Goal: Contribute content: Contribute content

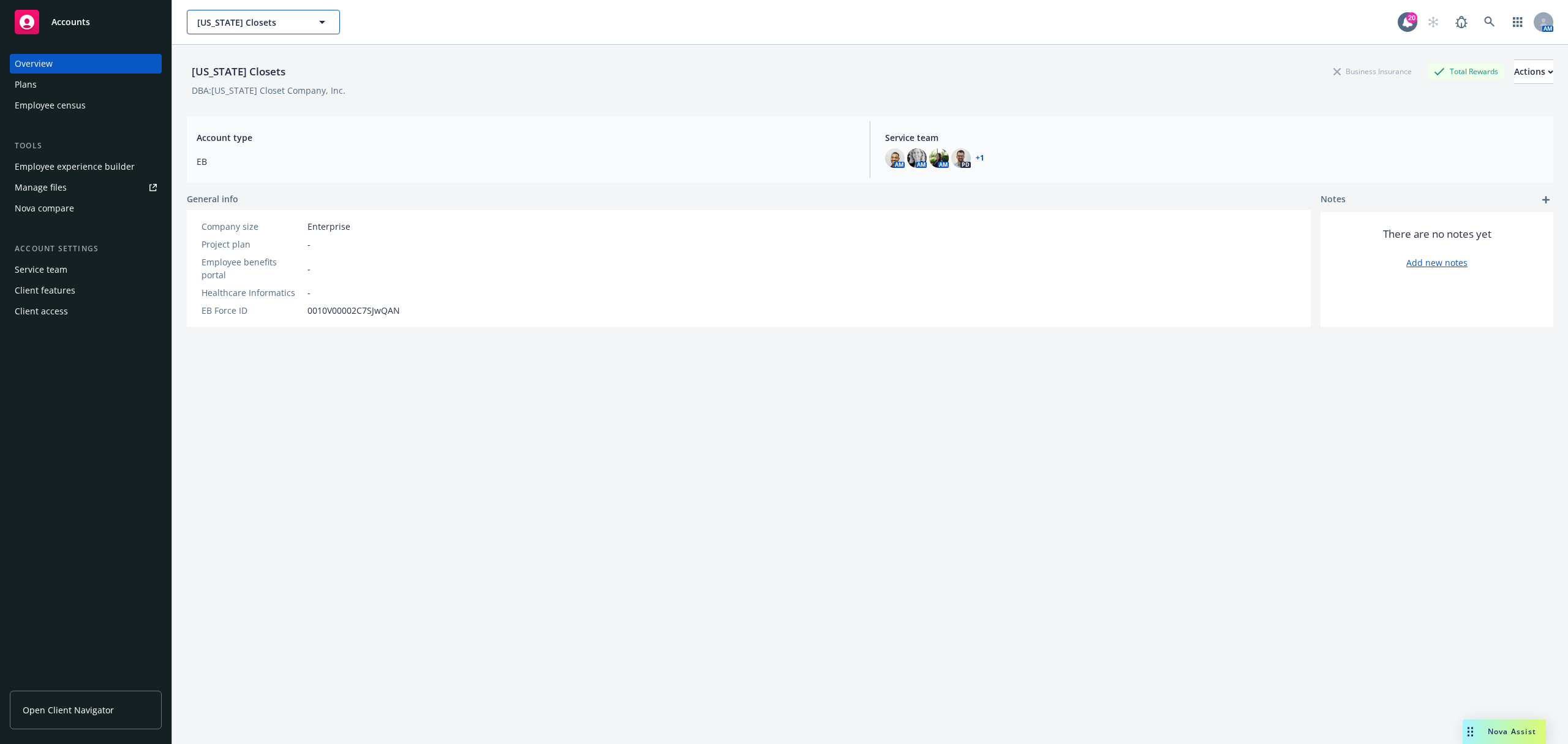
click at [302, 23] on span "[US_STATE] Closets" at bounding box center [250, 22] width 106 height 12
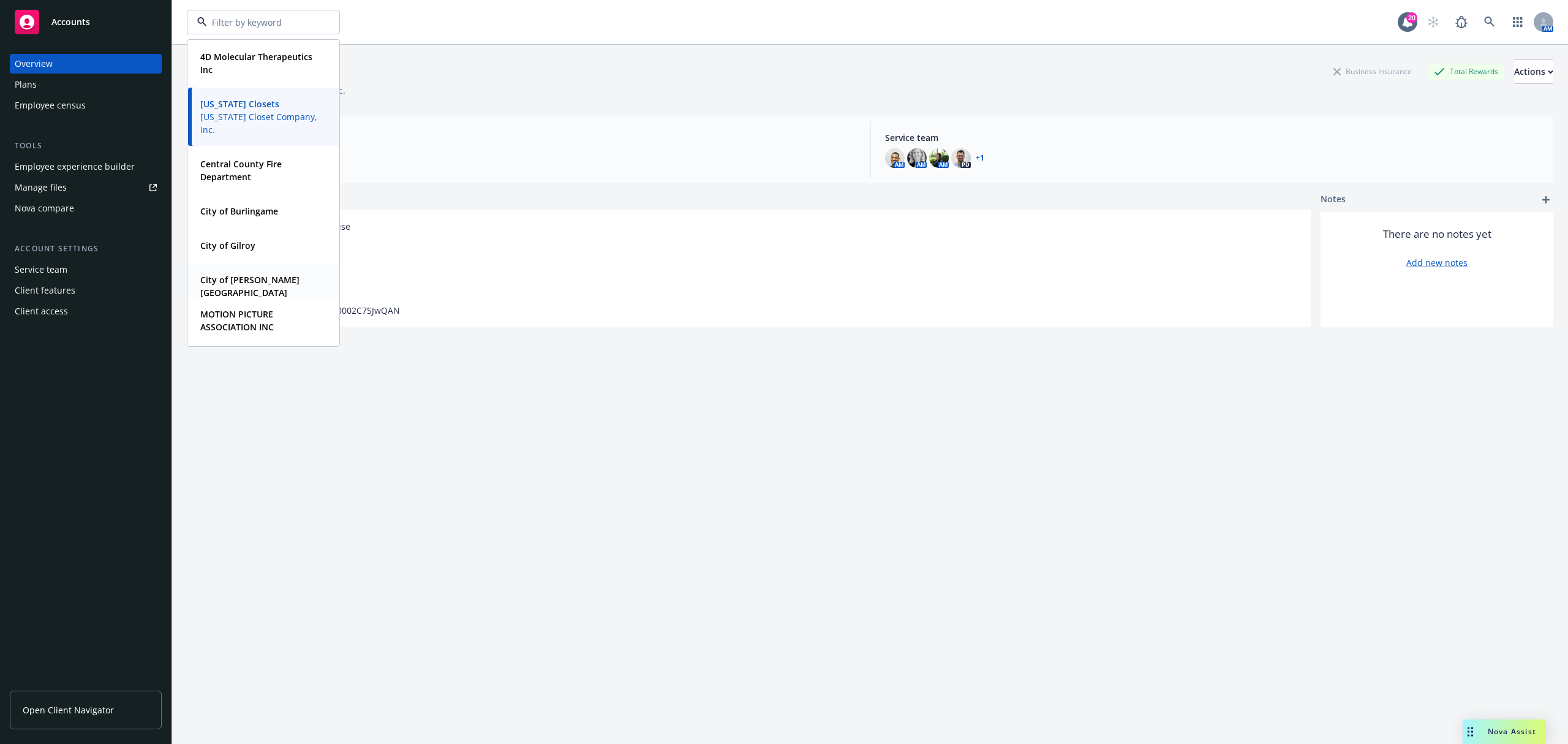
scroll to position [245, 0]
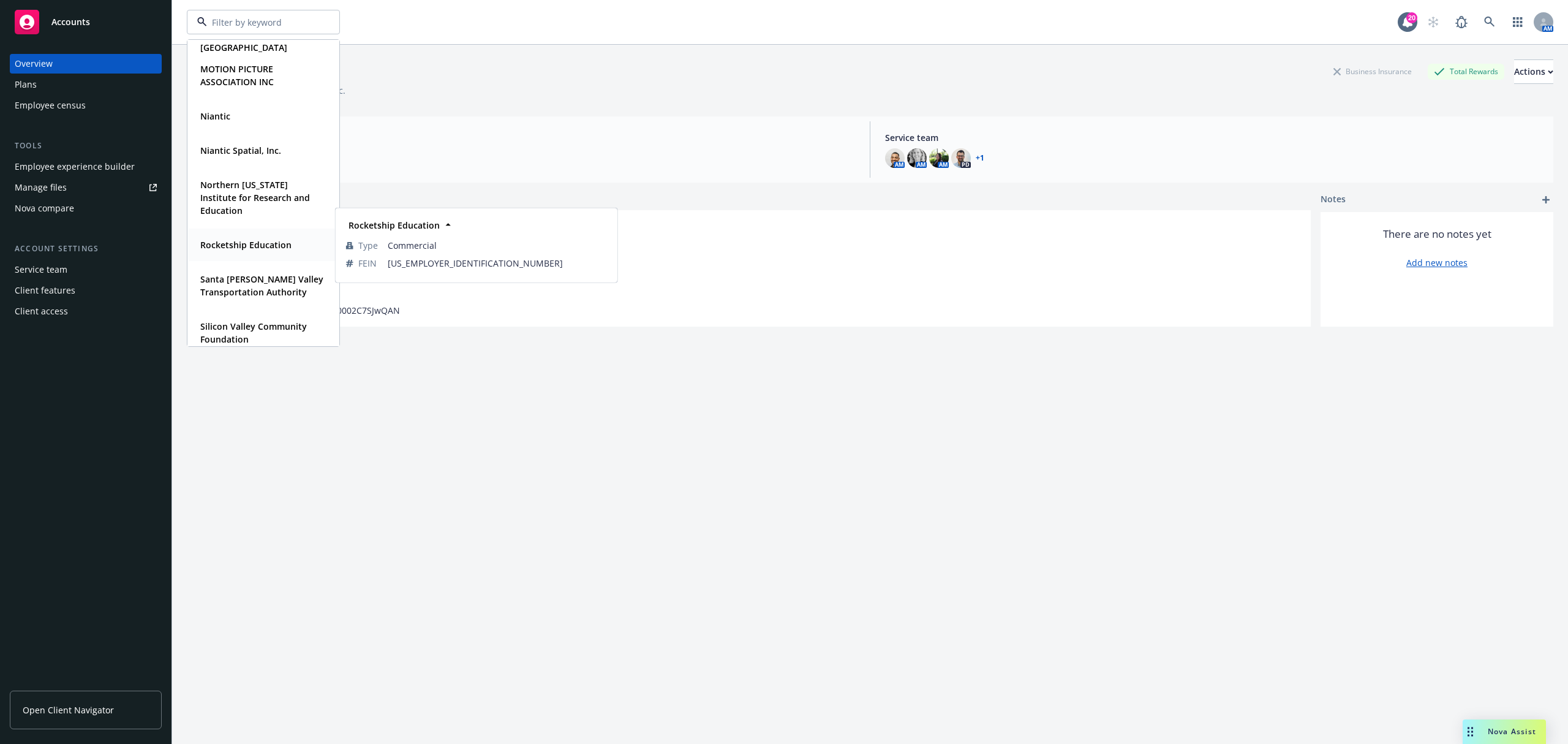
click at [262, 241] on strong "Rocketship Education" at bounding box center [245, 245] width 91 height 11
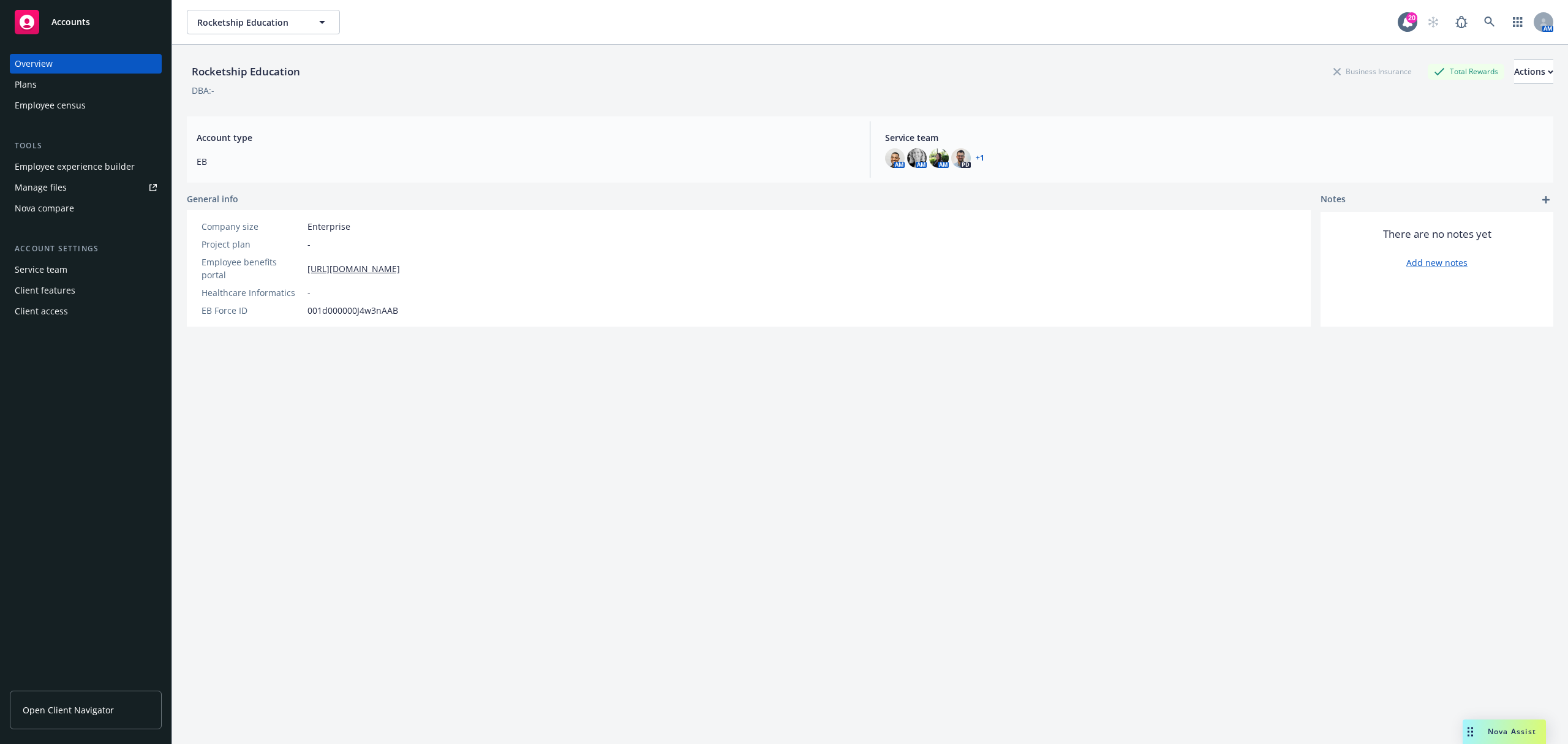
click at [72, 193] on link "Manage files" at bounding box center [85, 188] width 152 height 19
click at [280, 25] on span "Rocketship Education" at bounding box center [250, 22] width 106 height 12
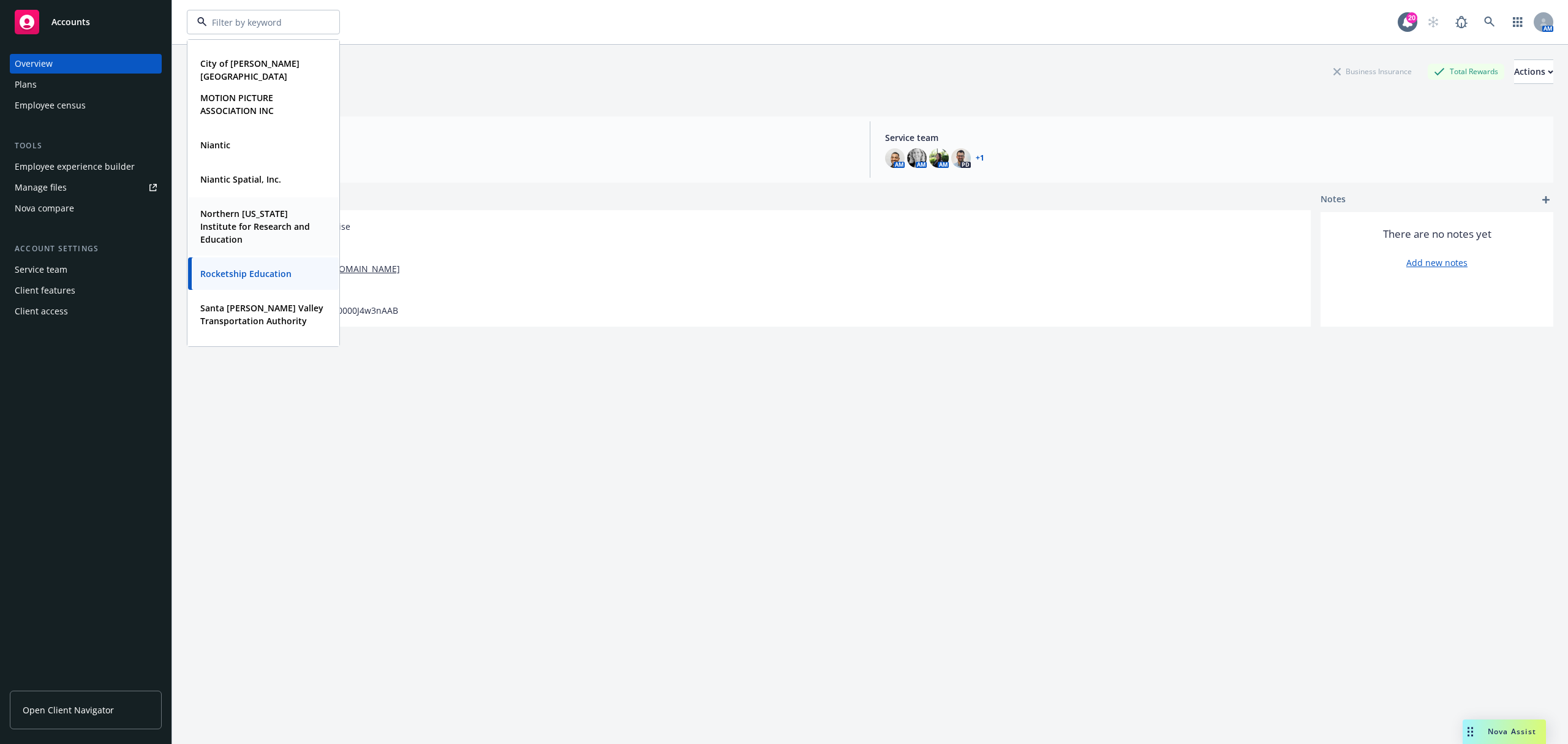
scroll to position [245, 0]
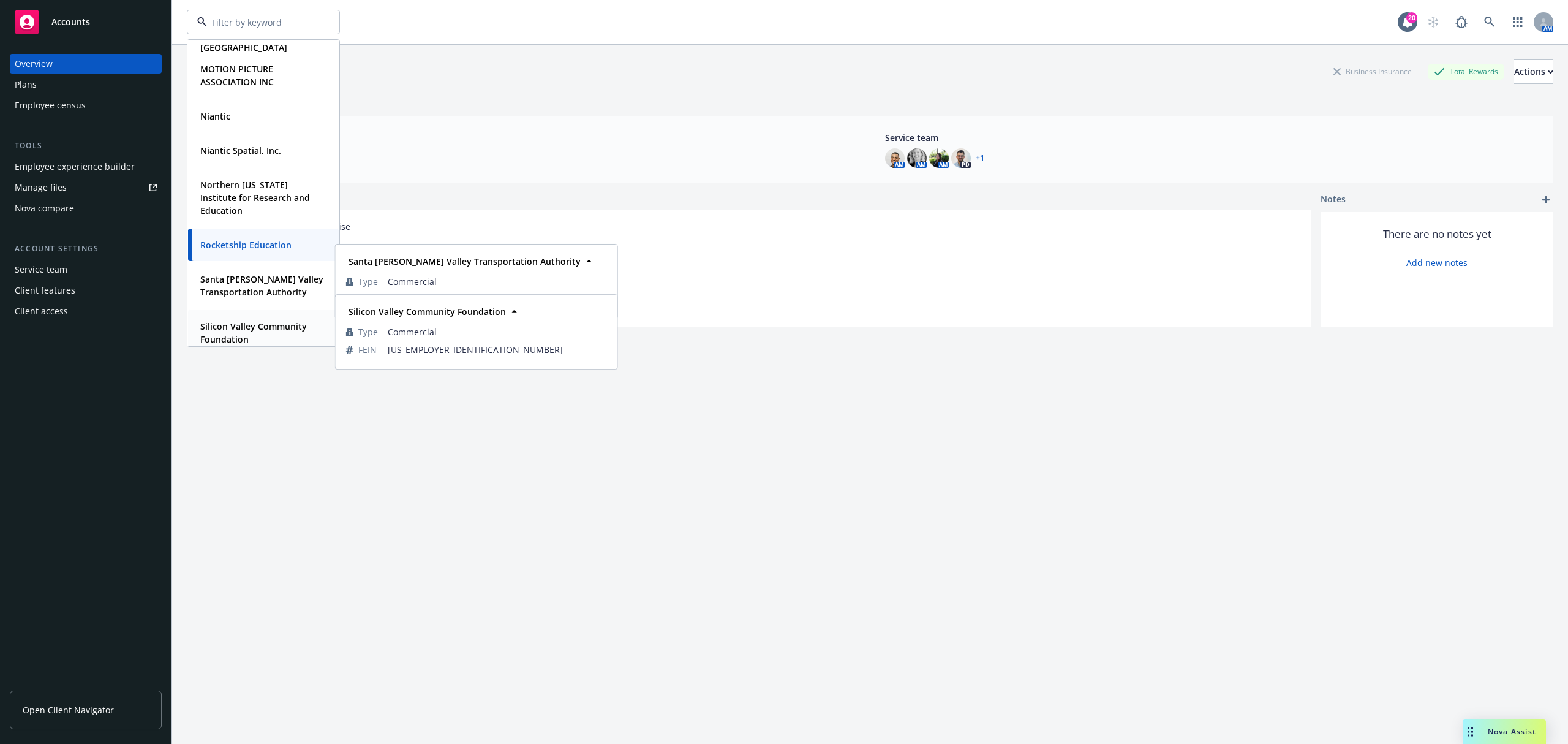
click at [288, 331] on strong "Silicon Valley Community Foundation" at bounding box center [253, 333] width 106 height 25
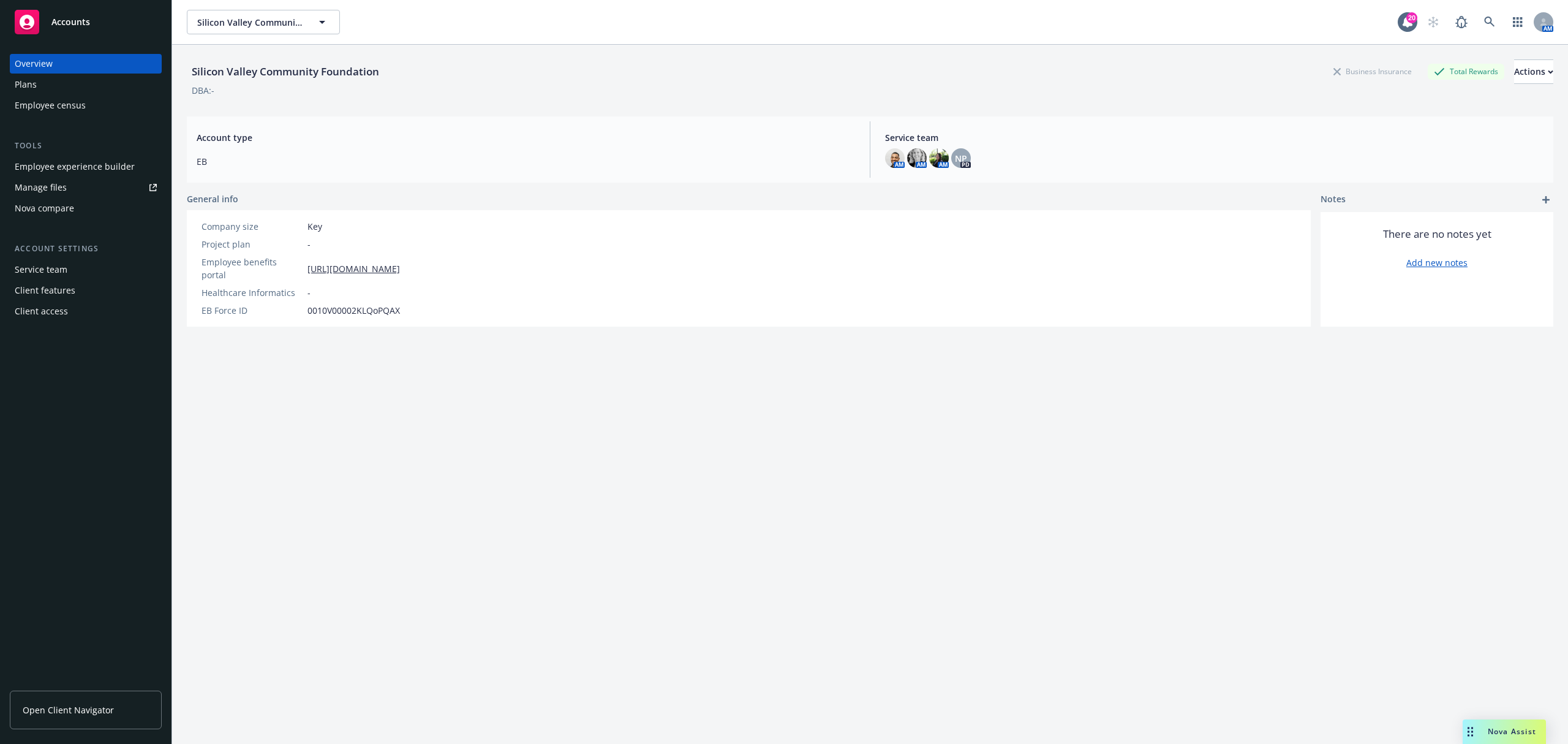
click at [78, 192] on link "Manage files" at bounding box center [85, 188] width 152 height 19
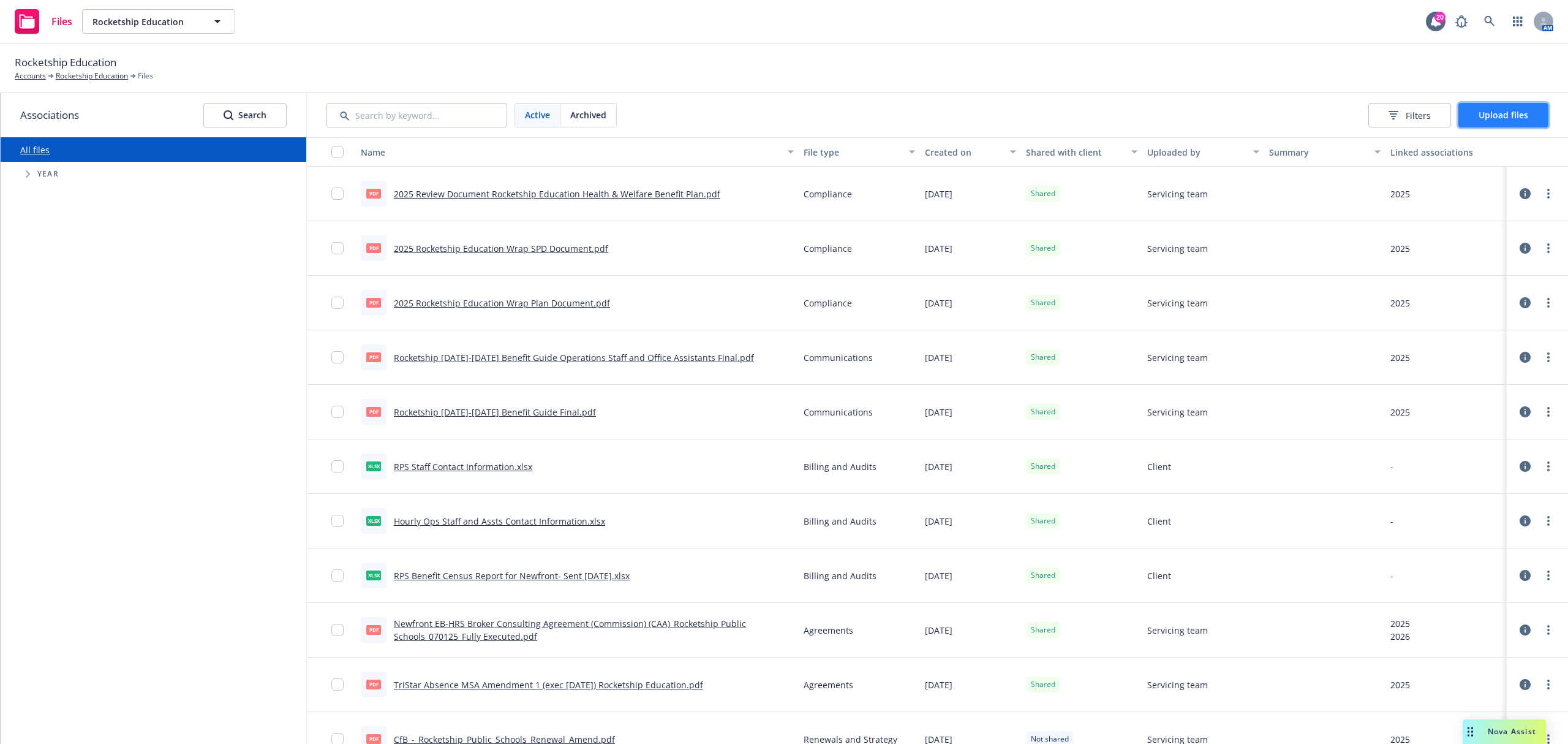
click at [1481, 108] on button "Upload files" at bounding box center [1504, 116] width 90 height 25
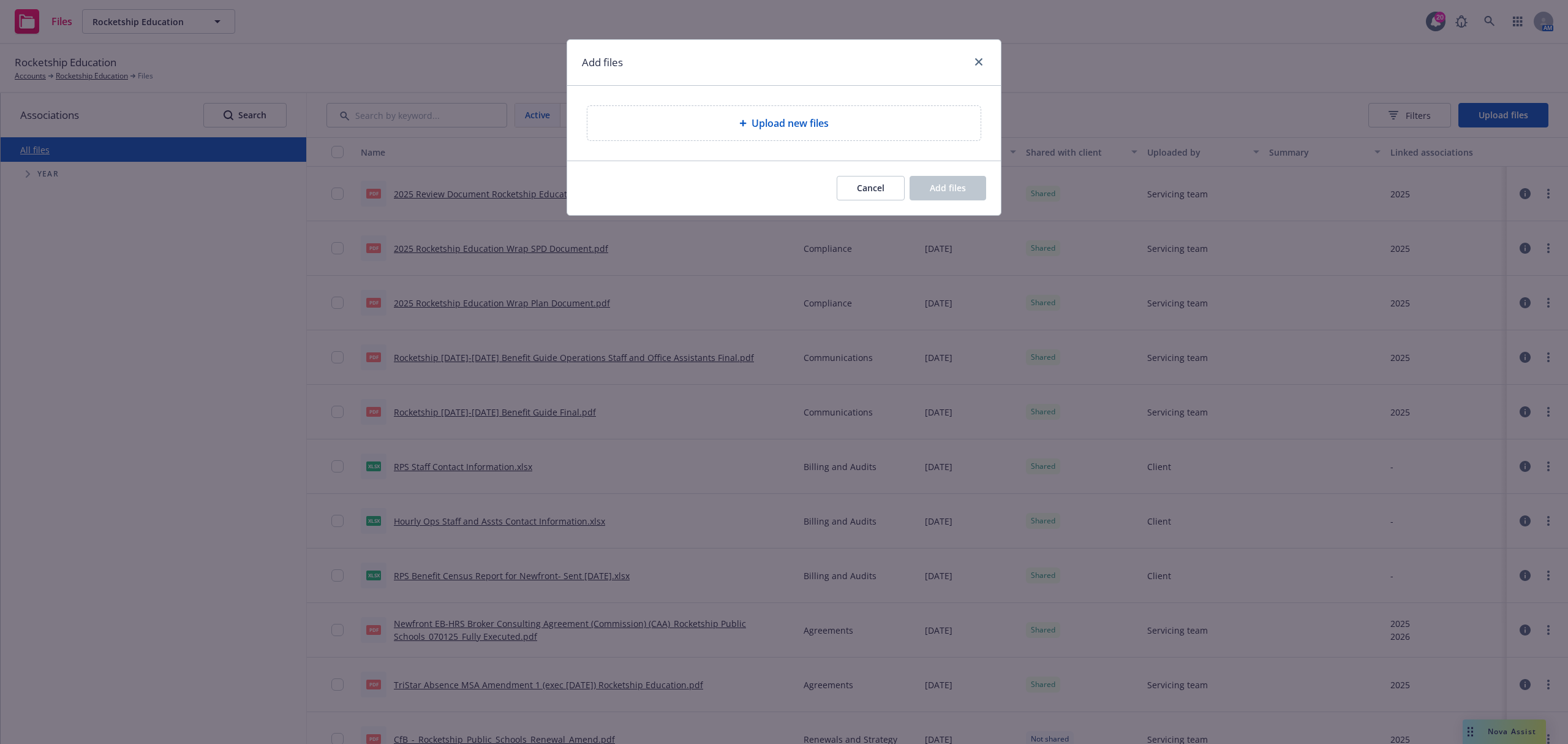
click at [777, 133] on div "Upload new files" at bounding box center [784, 124] width 393 height 34
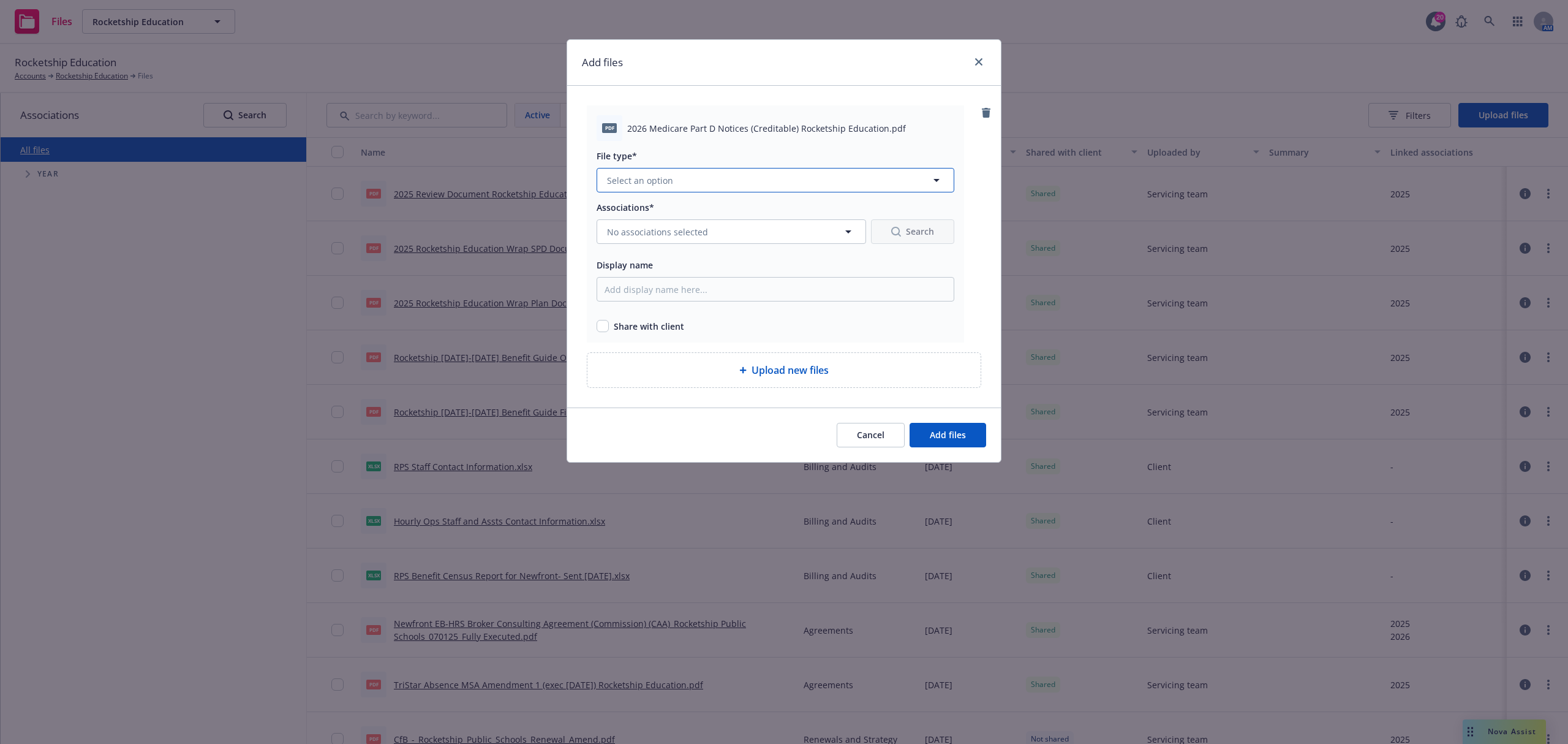
click at [694, 188] on button "Select an option" at bounding box center [775, 180] width 358 height 25
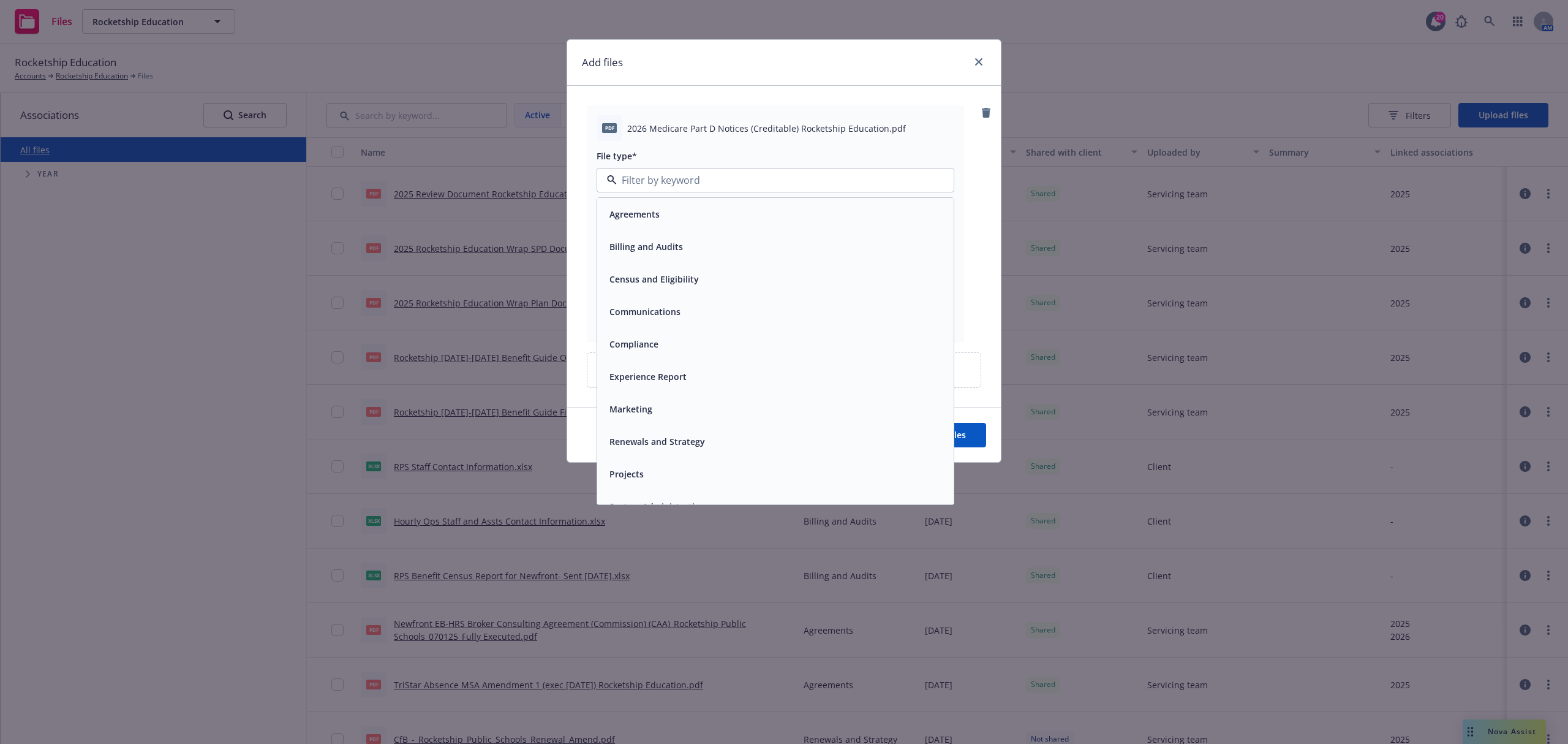
click at [647, 339] on span "Compliance" at bounding box center [634, 344] width 49 height 12
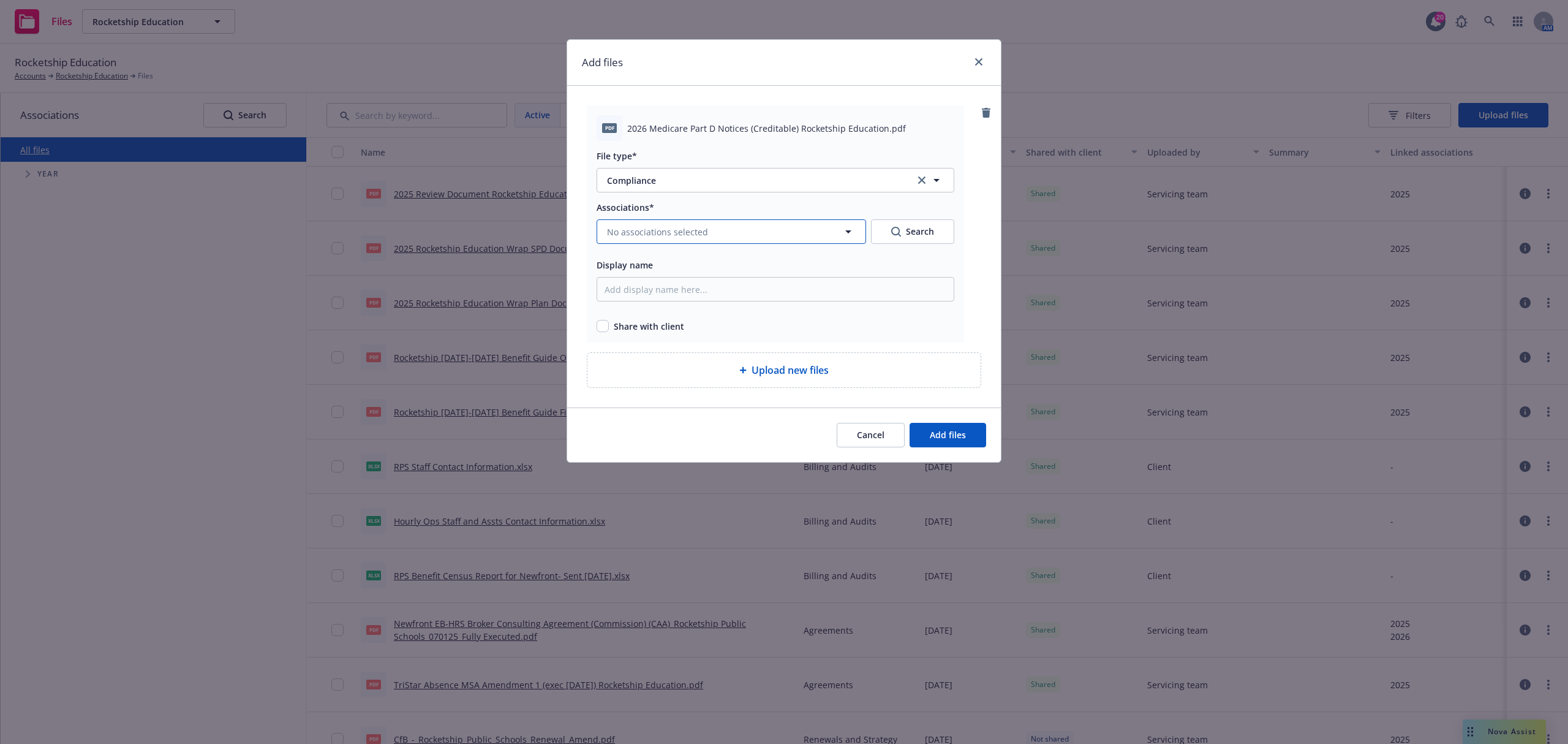
click at [677, 231] on span "No associations selected" at bounding box center [658, 231] width 101 height 12
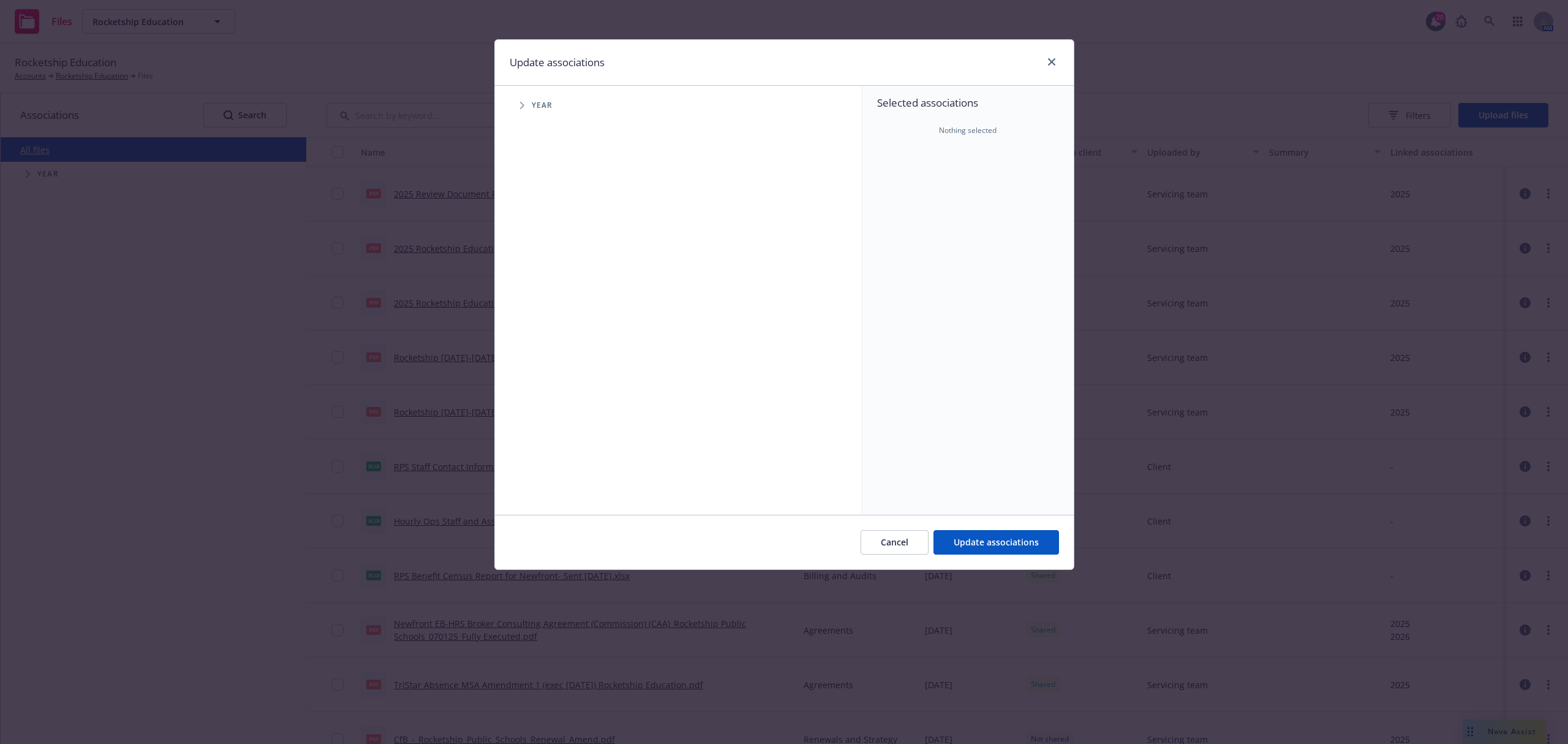
click at [510, 91] on div "Accessibility guide for tree Tree Example. Navigate the tree with the arrow key…" at bounding box center [679, 301] width 368 height 429
click at [521, 106] on icon "Tree Example" at bounding box center [522, 105] width 5 height 8
click at [551, 276] on input "Tree Example" at bounding box center [552, 273] width 12 height 12
checkbox input "true"
click at [562, 306] on div "2026 Year" at bounding box center [565, 302] width 36 height 23
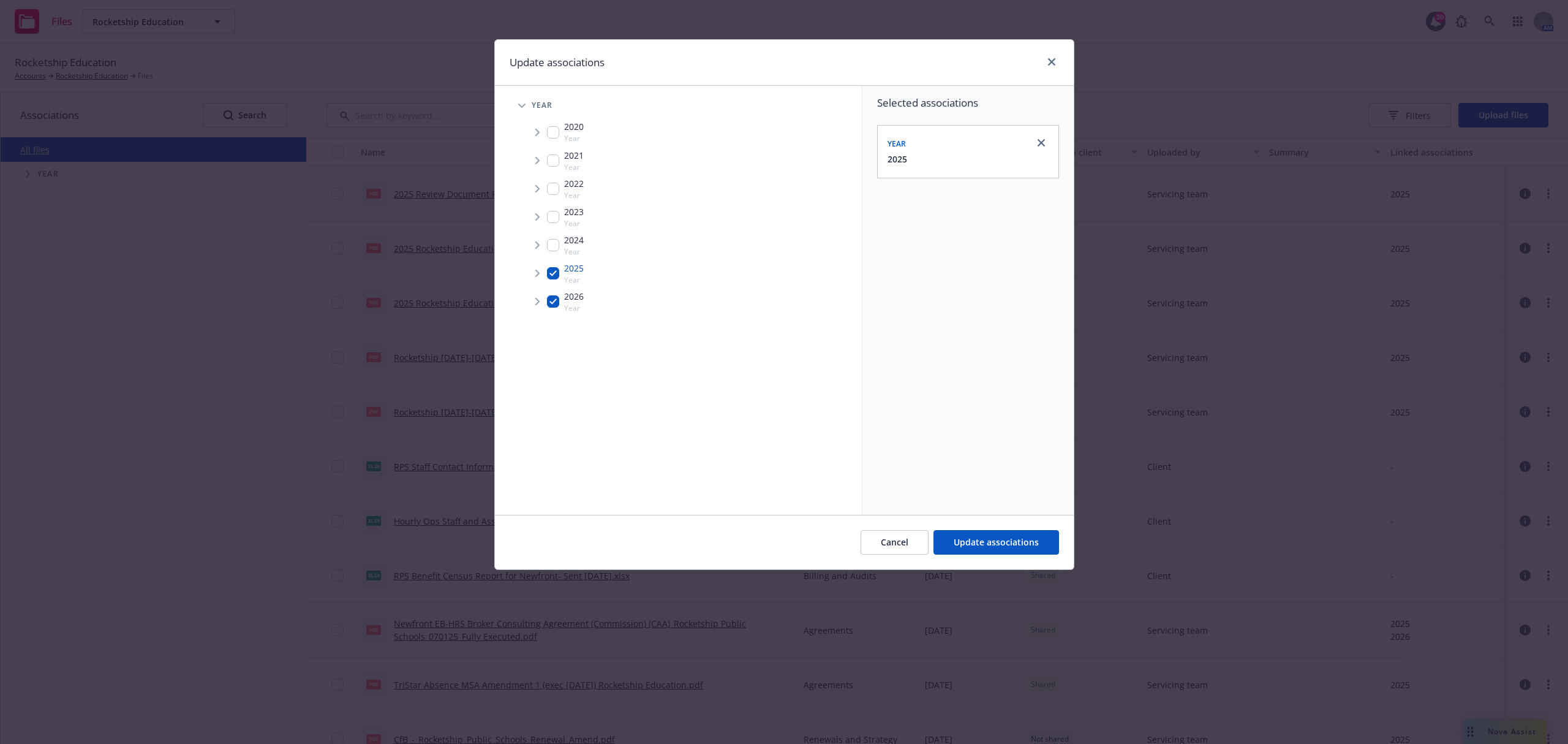
checkbox input "true"
click at [1021, 545] on span "Update associations" at bounding box center [996, 542] width 85 height 11
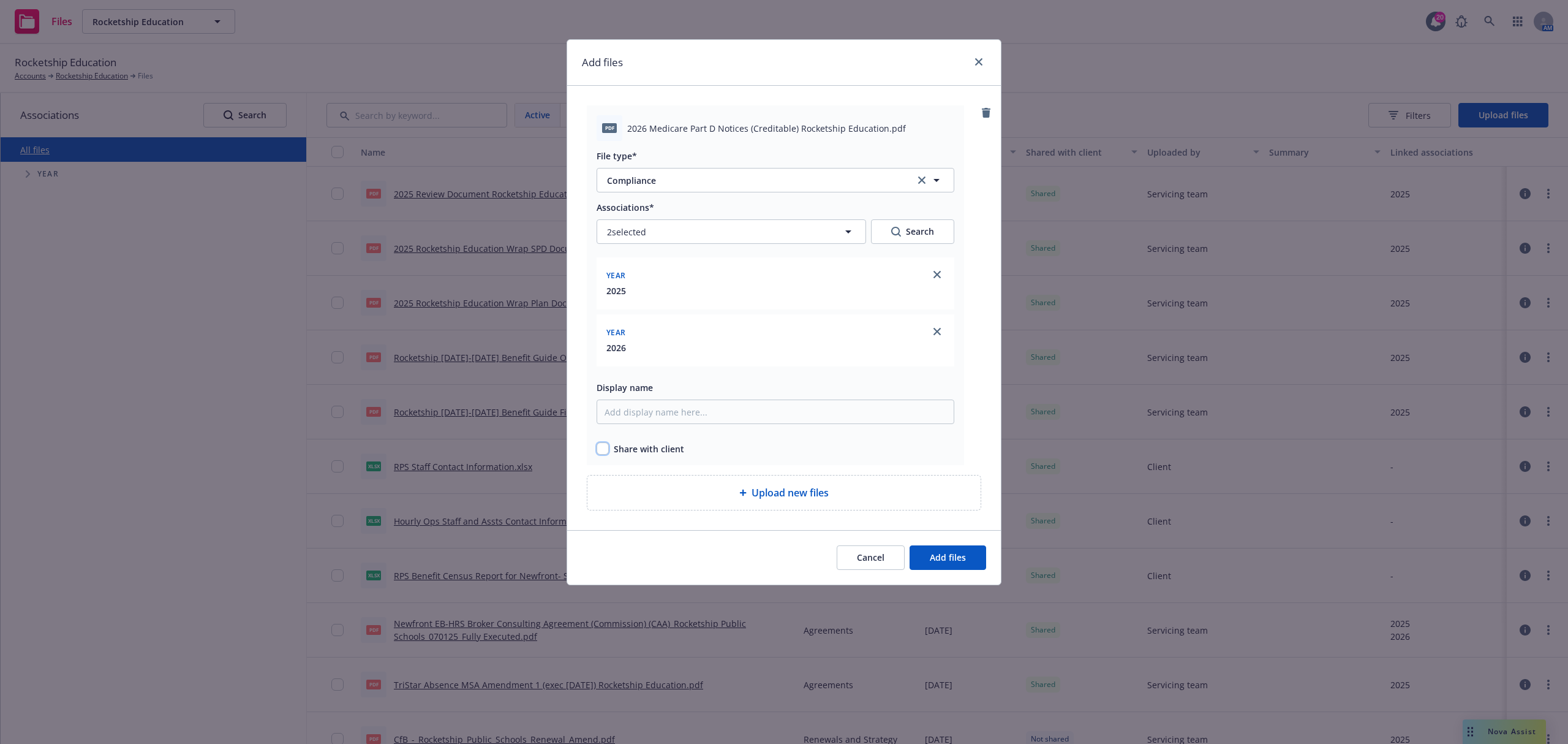
click at [606, 444] on input "checkbox" at bounding box center [602, 448] width 12 height 12
checkbox input "true"
click at [931, 557] on span "Add files" at bounding box center [948, 557] width 36 height 11
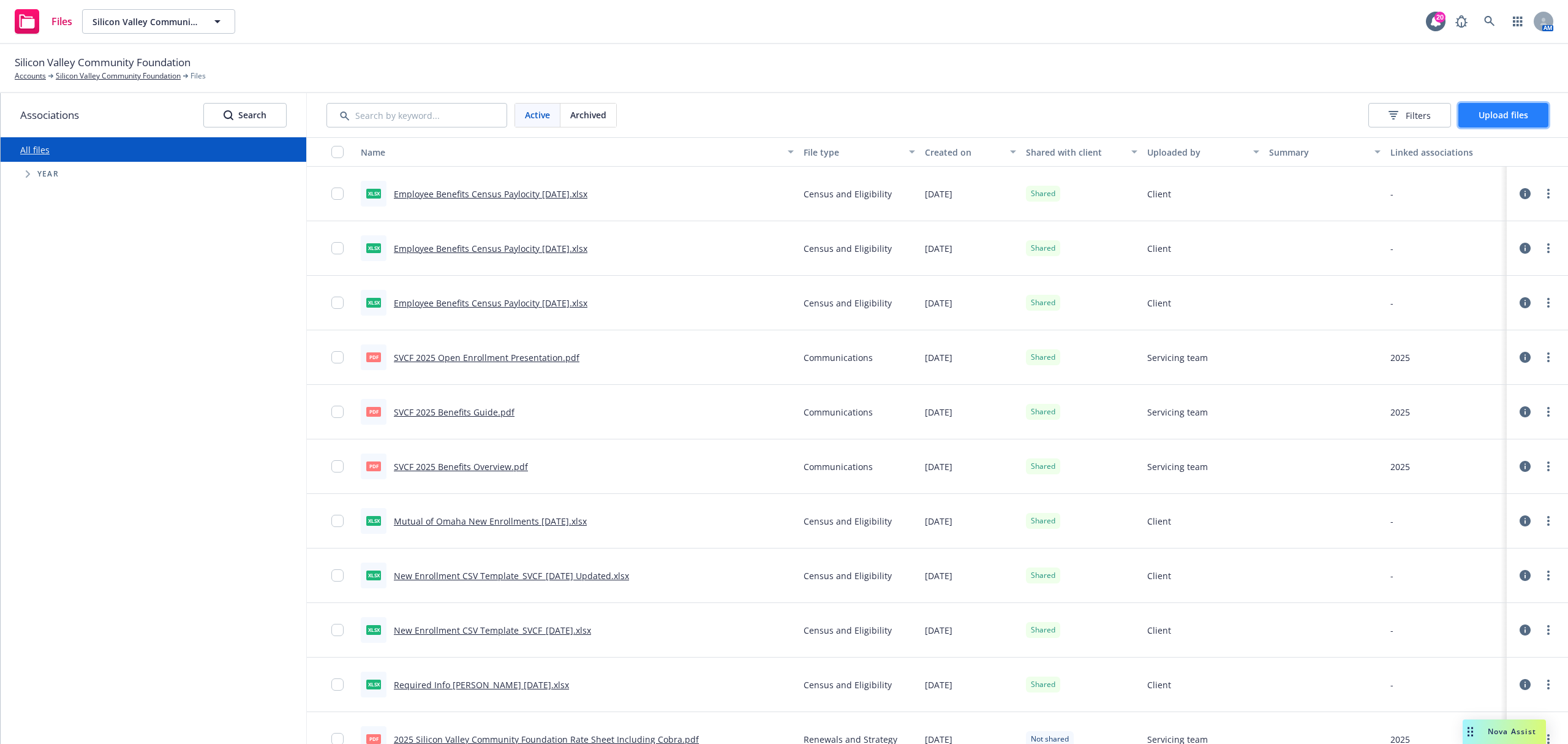
click at [1493, 104] on button "Upload files" at bounding box center [1504, 116] width 90 height 25
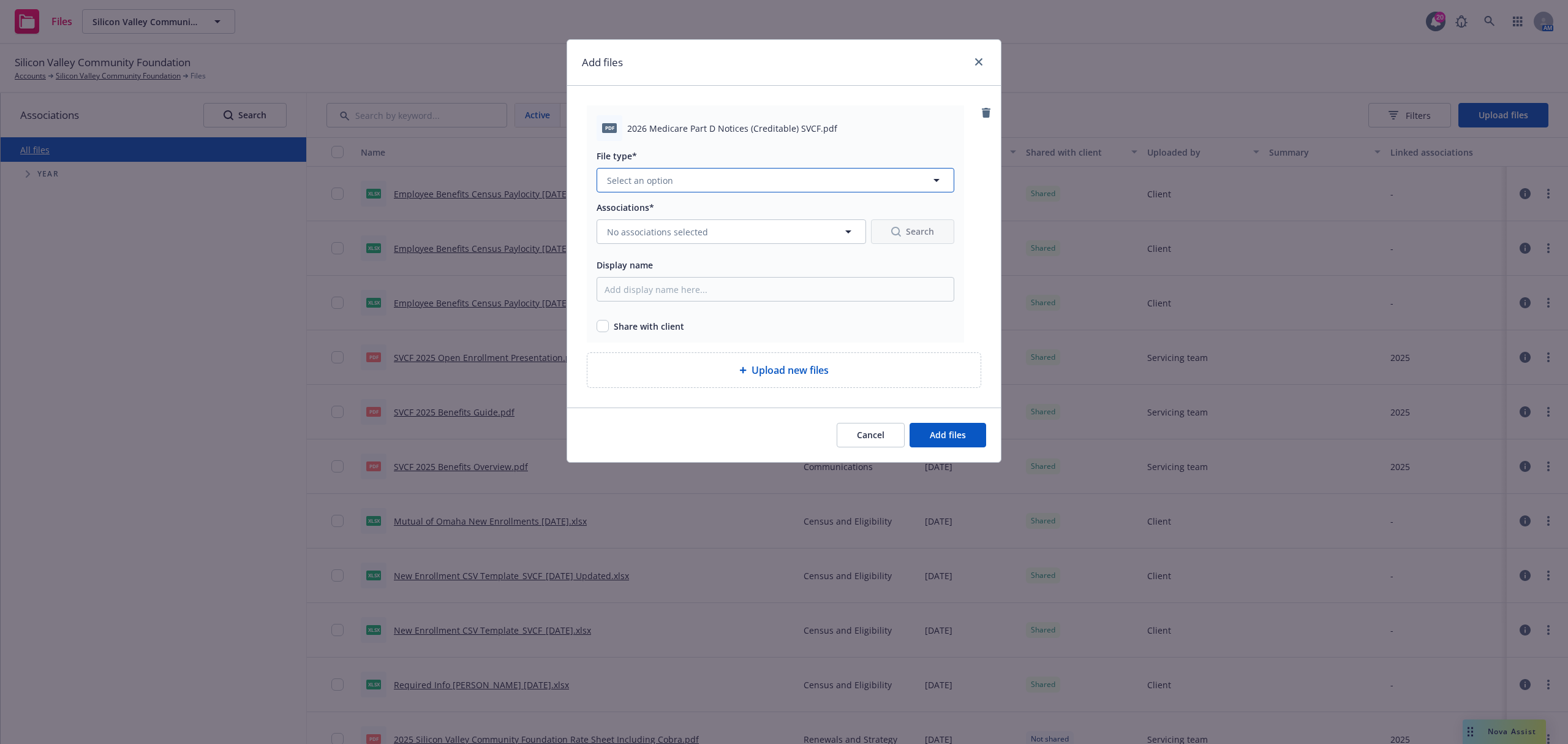
click at [639, 175] on span "Select an option" at bounding box center [639, 180] width 66 height 12
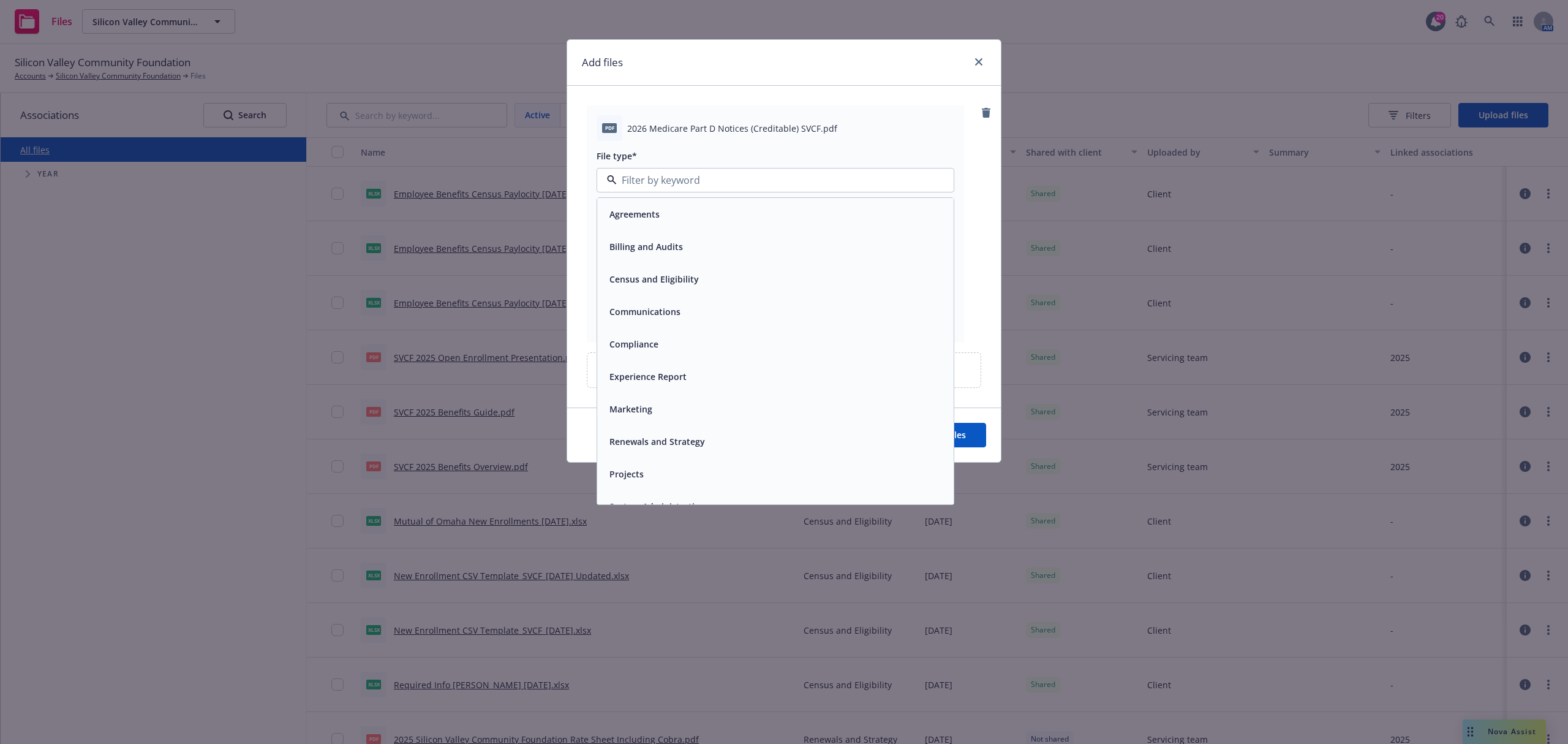
click at [650, 331] on div "Compliance" at bounding box center [775, 344] width 356 height 33
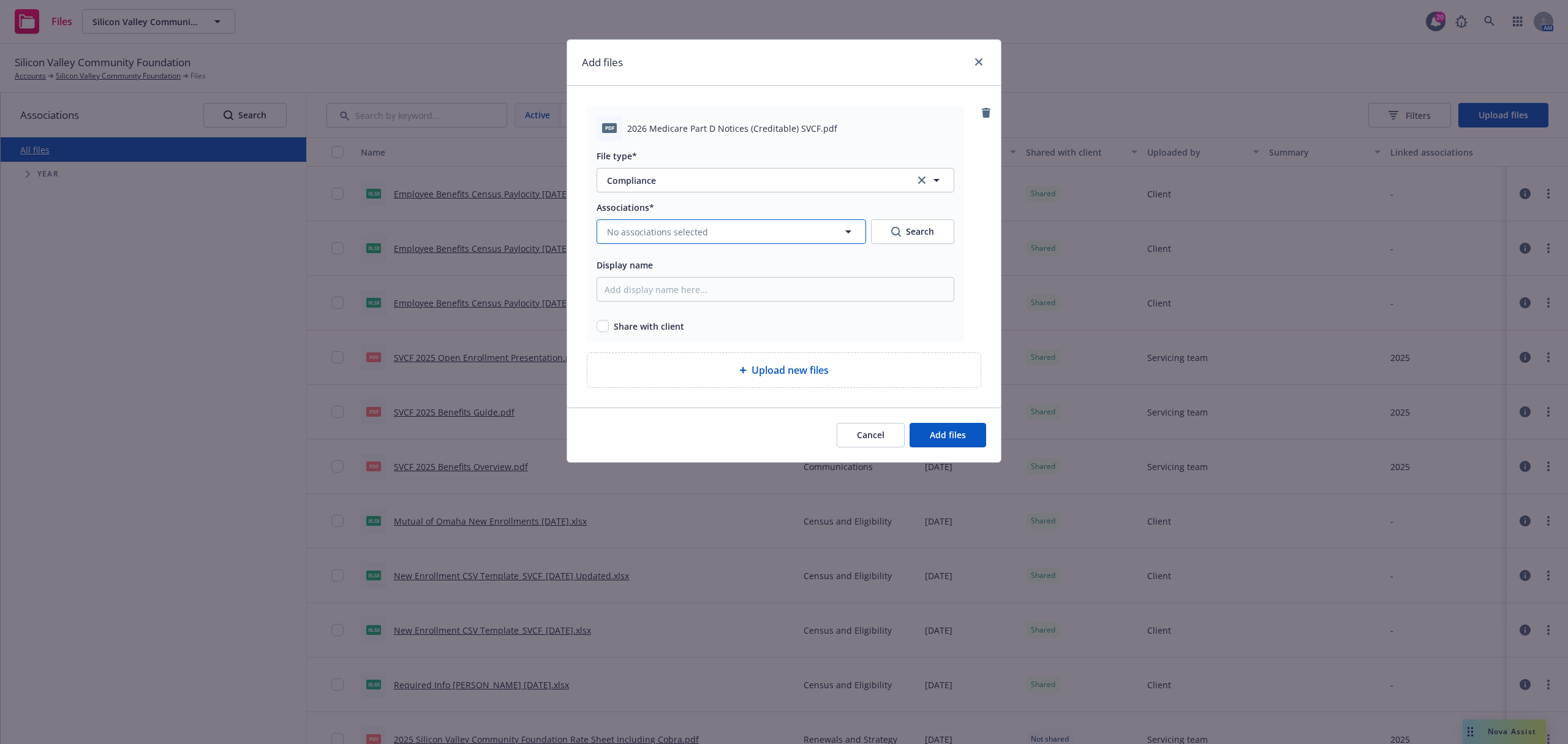
click at [632, 227] on span "No associations selected" at bounding box center [658, 231] width 101 height 12
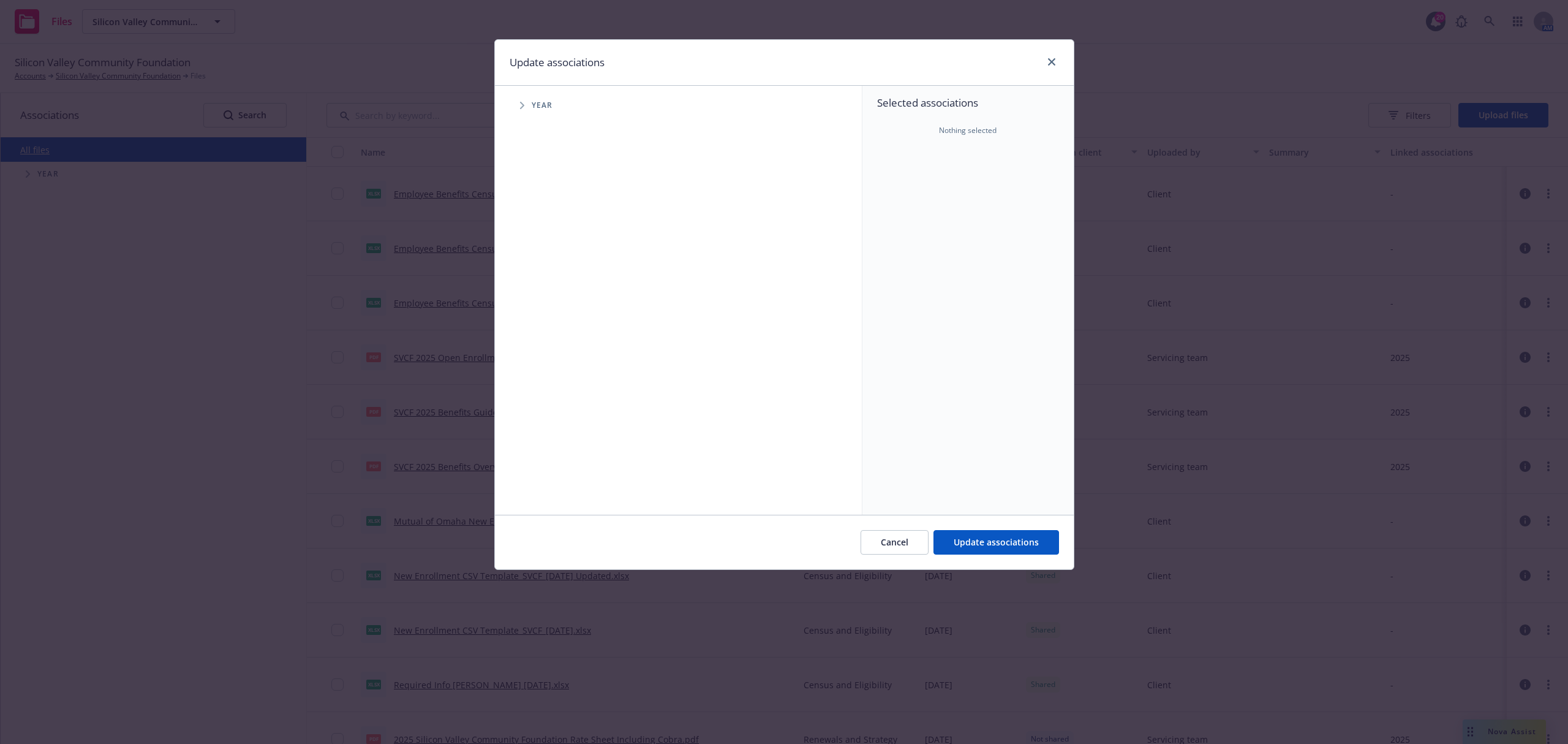
click at [518, 110] on span "Tree Example" at bounding box center [522, 105] width 19 height 19
click at [552, 280] on input "Tree Example" at bounding box center [552, 273] width 12 height 12
checkbox input "true"
click at [554, 307] on input "Tree Example" at bounding box center [552, 301] width 12 height 12
checkbox input "true"
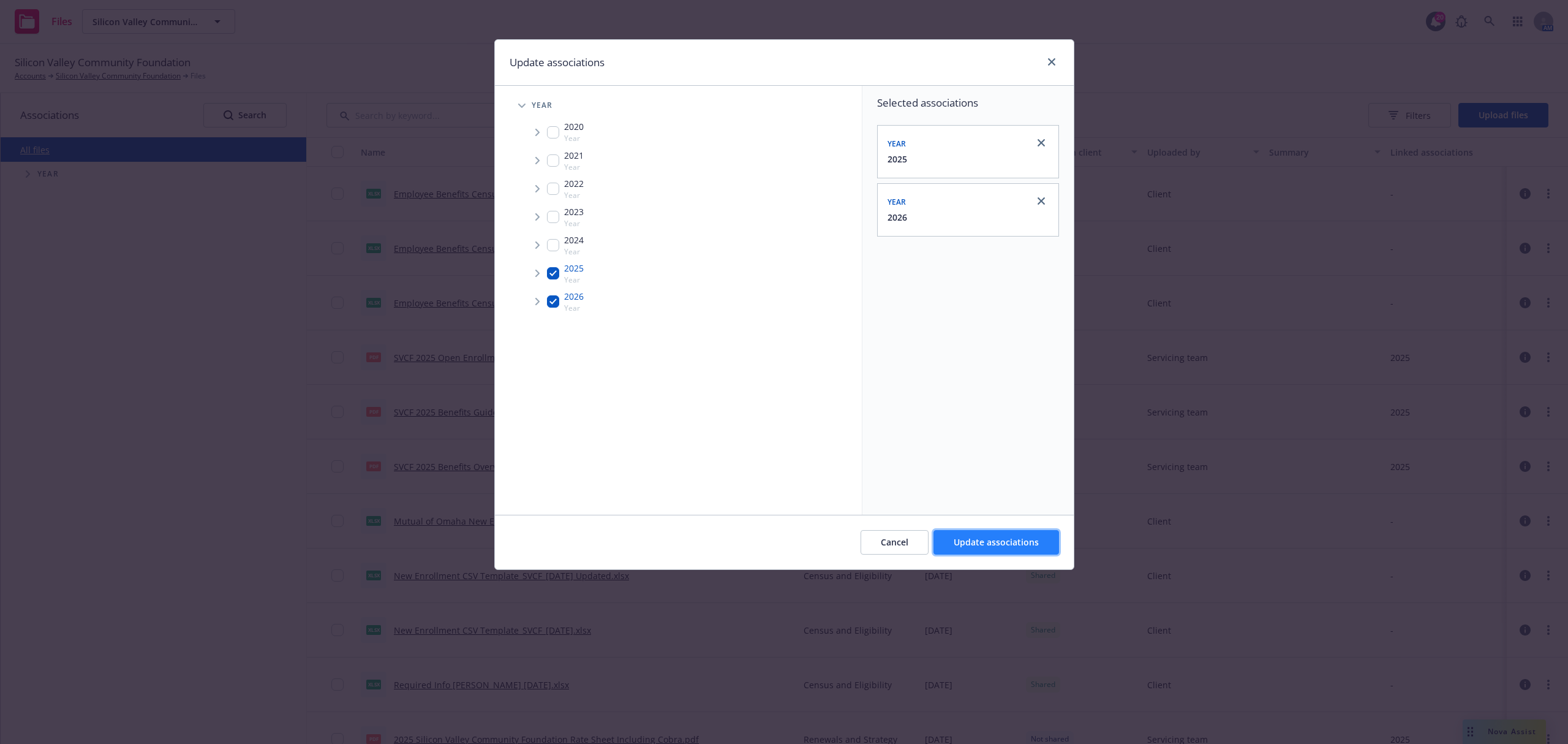
click at [1027, 539] on span "Update associations" at bounding box center [996, 542] width 85 height 11
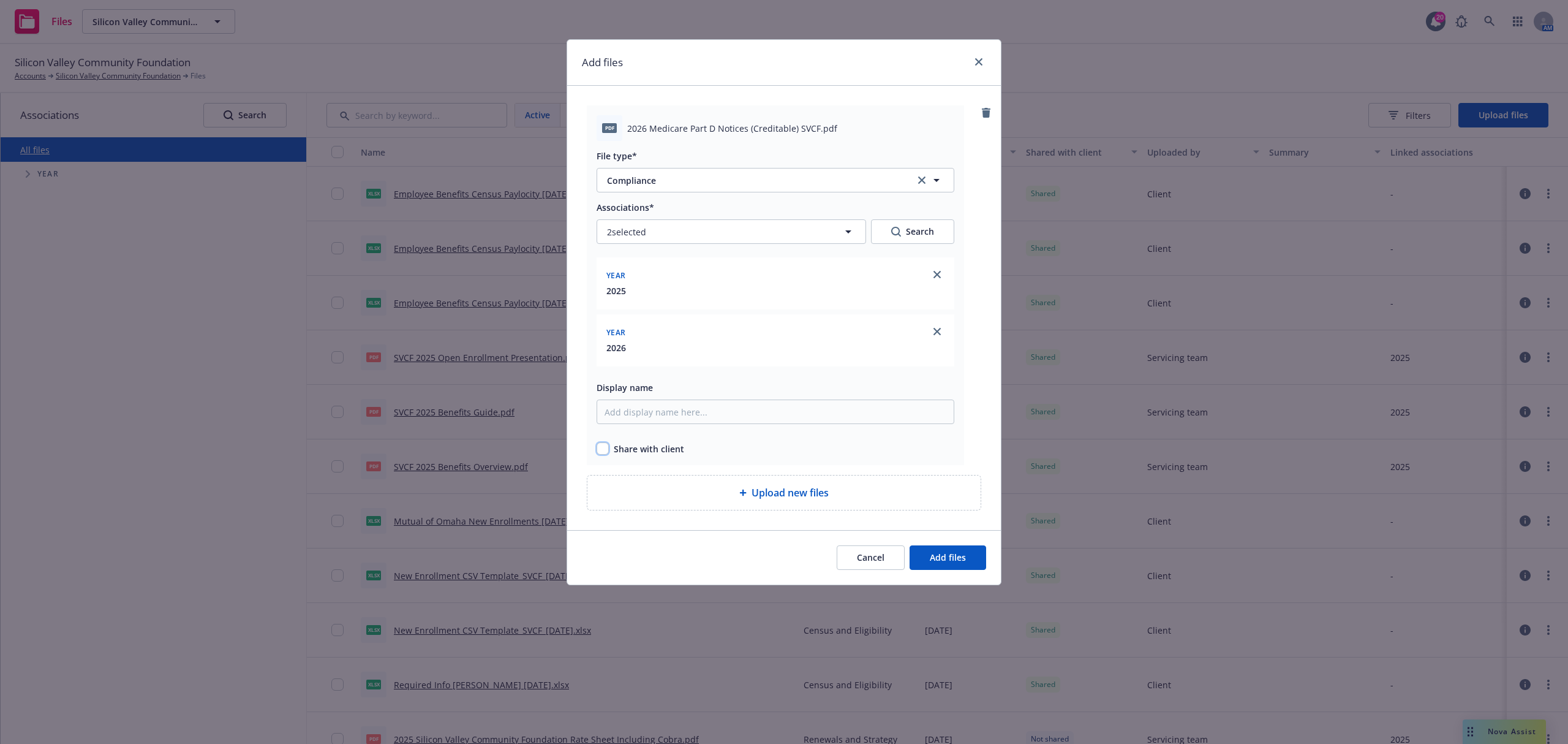
click at [605, 450] on input "checkbox" at bounding box center [602, 448] width 12 height 12
checkbox input "true"
click at [982, 562] on button "Add files" at bounding box center [948, 558] width 77 height 25
